Goal: Navigation & Orientation: Find specific page/section

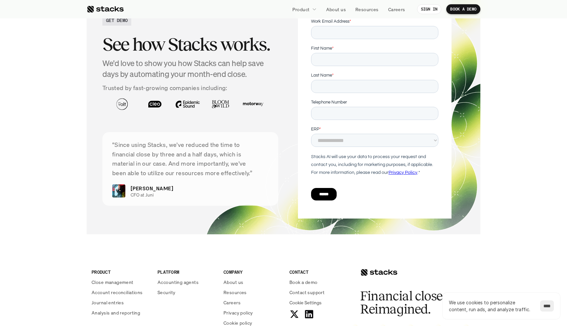
scroll to position [2341, 0]
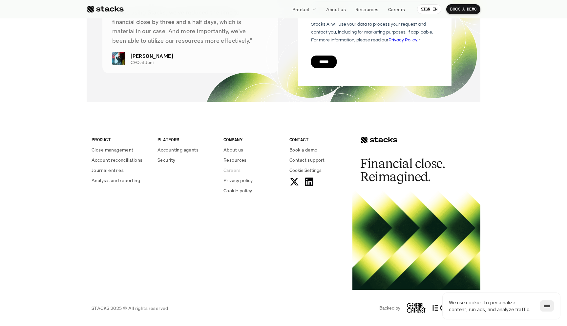
click at [230, 171] on p "Careers" at bounding box center [231, 169] width 17 height 7
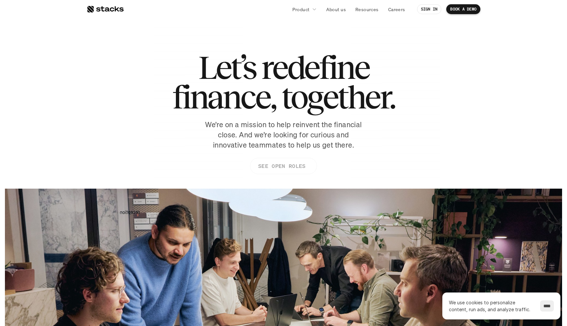
click at [286, 170] on p "SEE OPEN ROLES" at bounding box center [281, 166] width 47 height 10
click at [296, 171] on link "SEE OPEN ROLES" at bounding box center [283, 166] width 67 height 16
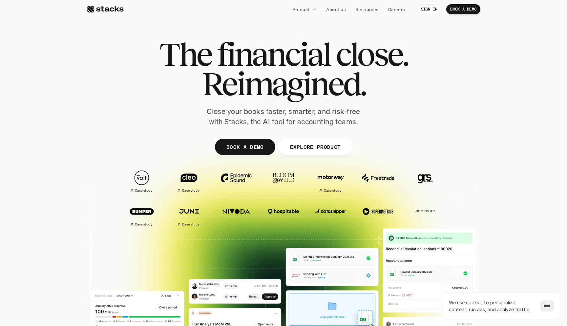
click at [254, 114] on p "Close your books faster, smarter, and risk-free with Stacks, the AI tool for ac…" at bounding box center [283, 116] width 164 height 20
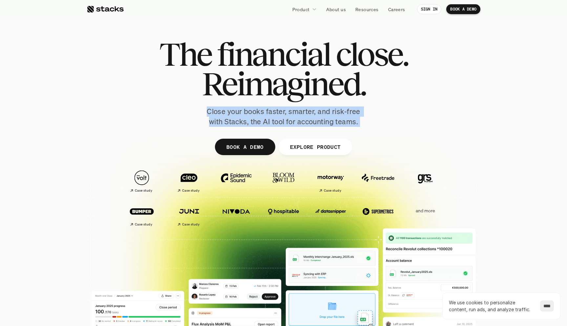
click at [280, 117] on p "Close your books faster, smarter, and risk-free with Stacks, the AI tool for ac…" at bounding box center [283, 116] width 164 height 20
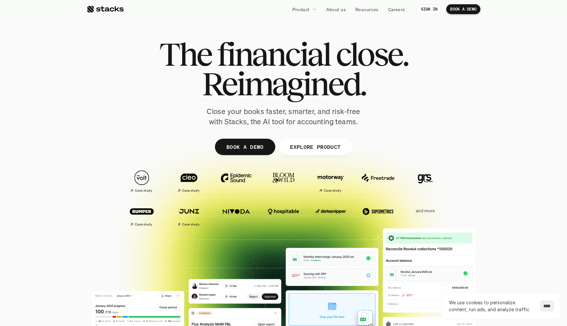
click at [280, 117] on p "Close your books faster, smarter, and risk-free with Stacks, the AI tool for ac…" at bounding box center [283, 116] width 164 height 20
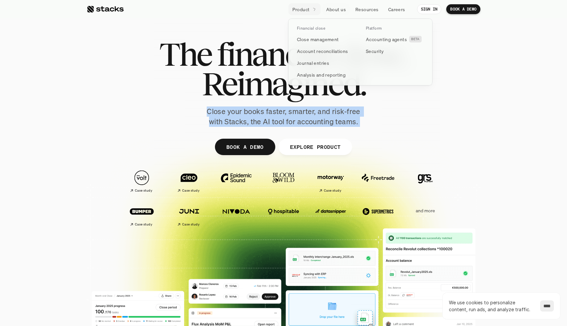
click at [314, 9] on icon at bounding box center [314, 9] width 3 height 4
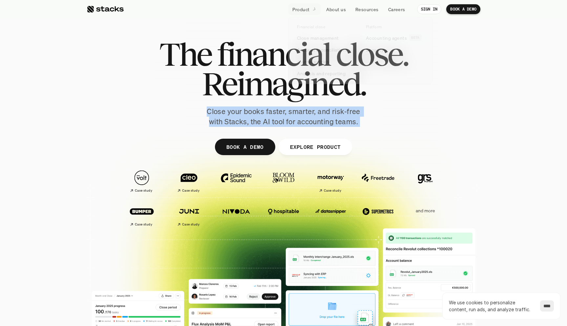
click at [483, 81] on section "The financial close. Reimagined. Close your books faster, smarter, and risk-fre…" at bounding box center [283, 200] width 567 height 400
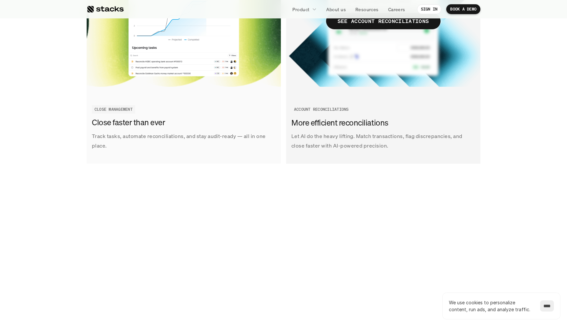
scroll to position [911, 0]
